Goal: Information Seeking & Learning: Learn about a topic

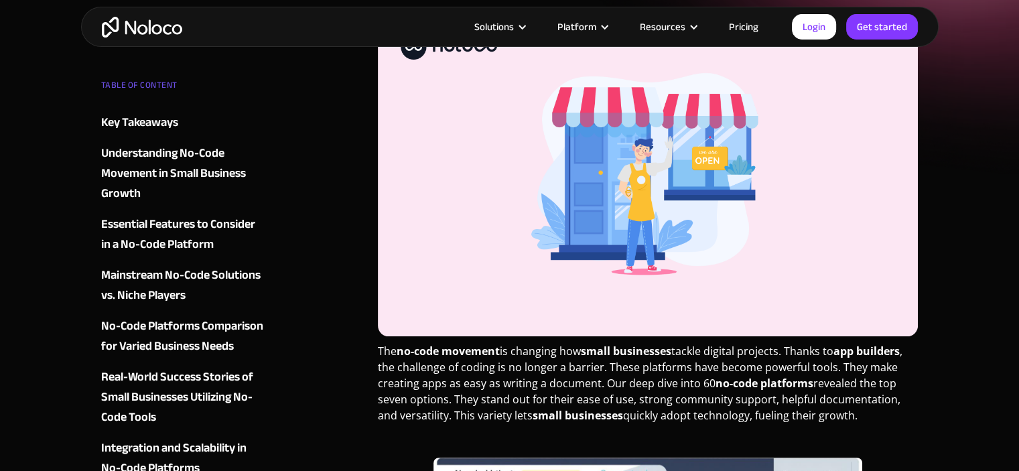
click at [750, 29] on link "Pricing" at bounding box center [743, 26] width 63 height 17
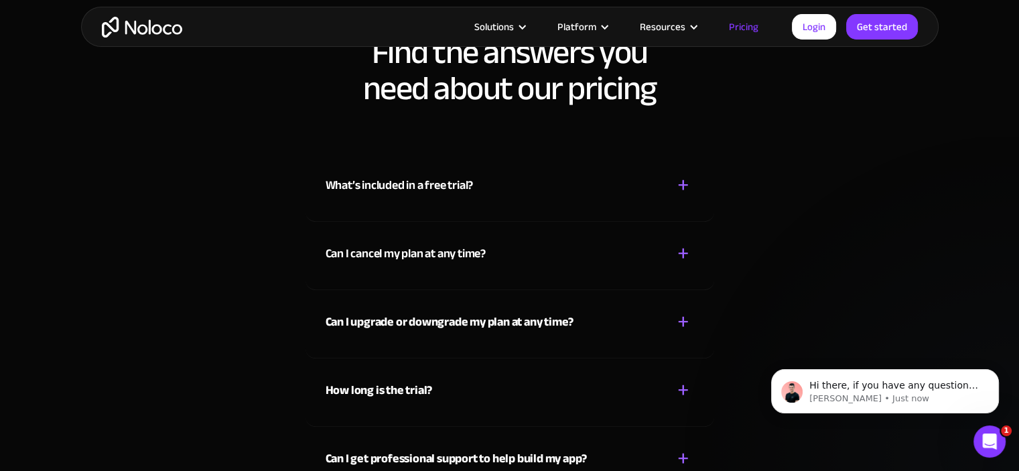
scroll to position [5931, 0]
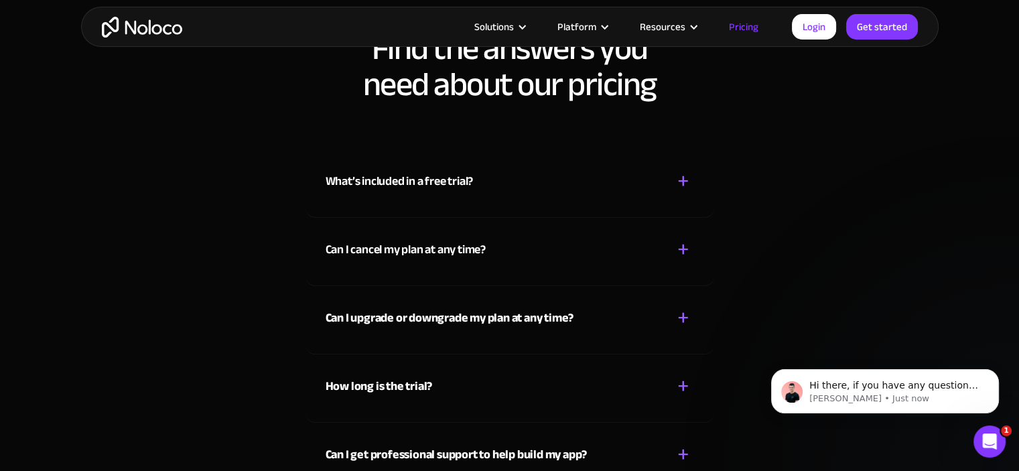
click at [478, 240] on div "Can I cancel my plan at any time?" at bounding box center [406, 250] width 160 height 20
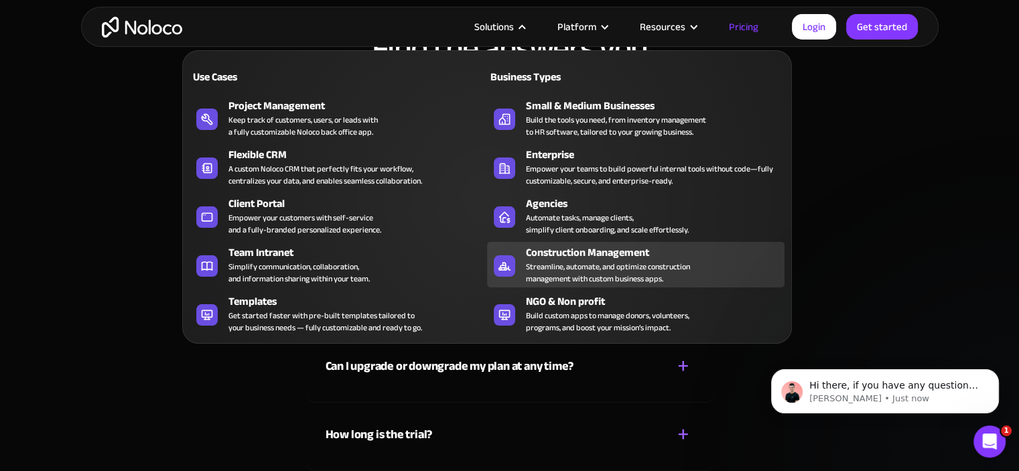
click at [605, 254] on div "Construction Management" at bounding box center [658, 252] width 265 height 16
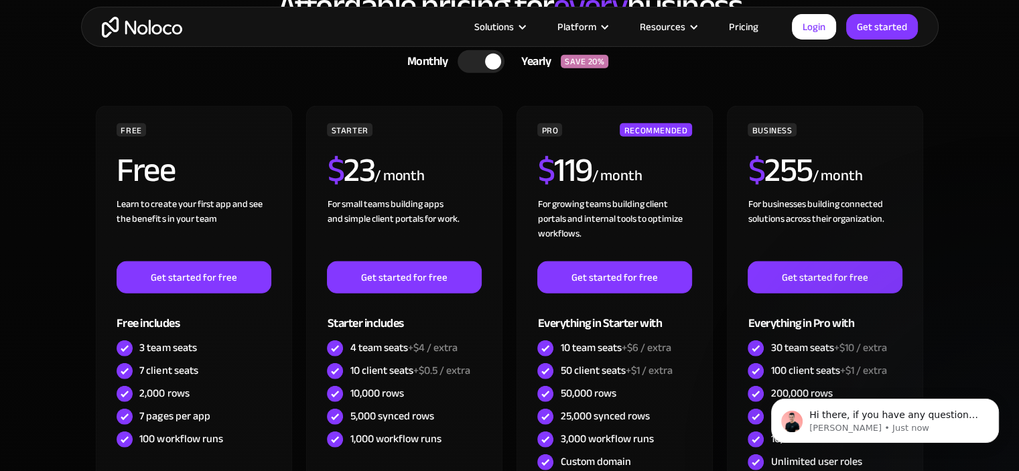
scroll to position [3811, 0]
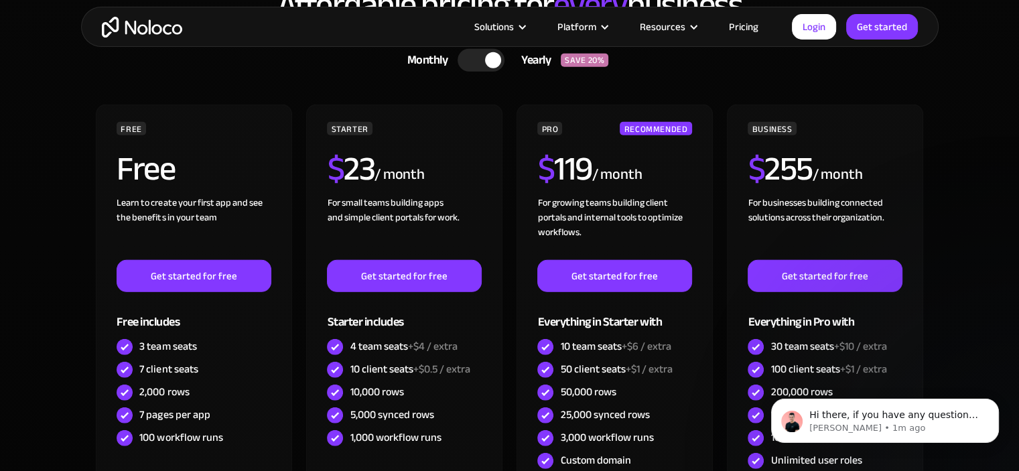
click at [467, 61] on div at bounding box center [480, 60] width 47 height 23
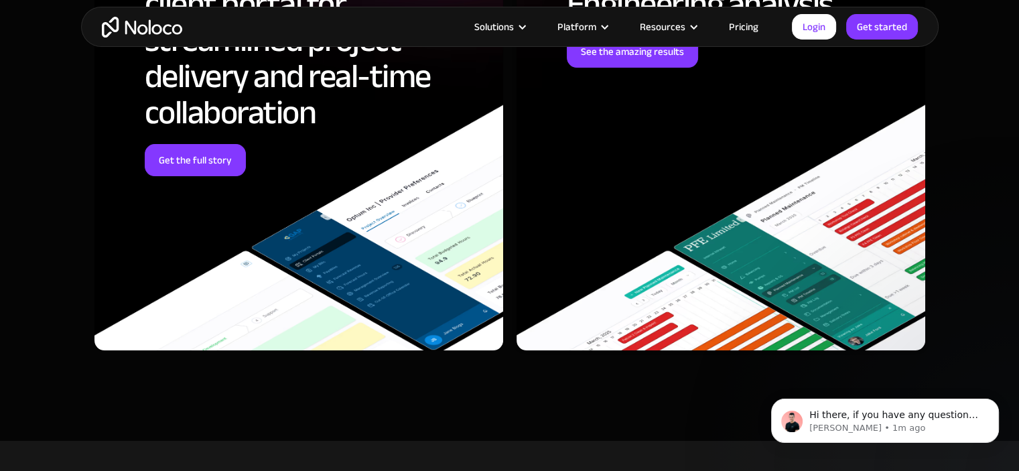
scroll to position [5218, 0]
